Goal: Information Seeking & Learning: Check status

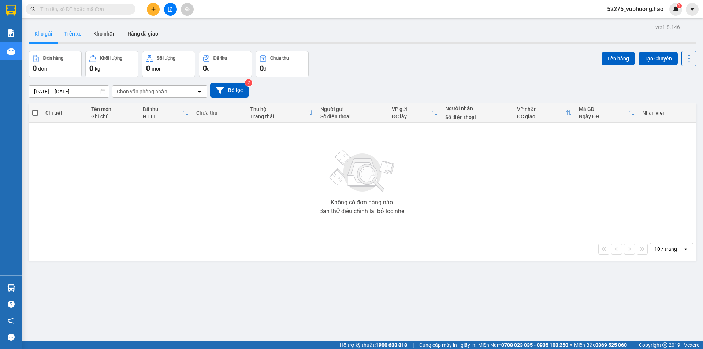
click at [66, 32] on button "Trên xe" at bounding box center [72, 34] width 29 height 18
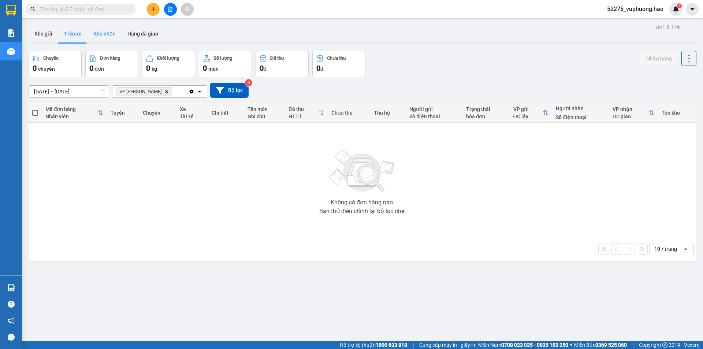
click at [107, 28] on button "Kho nhận" at bounding box center [105, 34] width 34 height 18
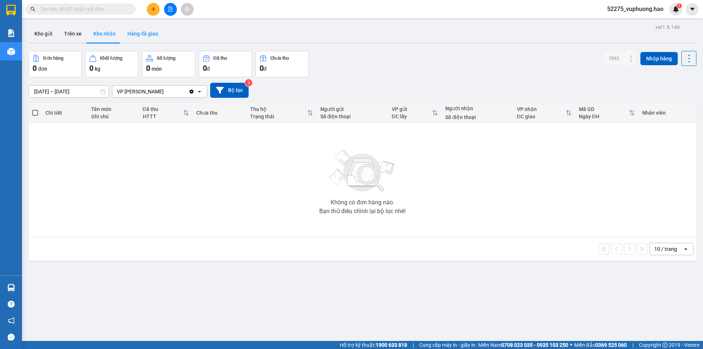
click at [139, 33] on button "Hàng đã giao" at bounding box center [143, 34] width 42 height 18
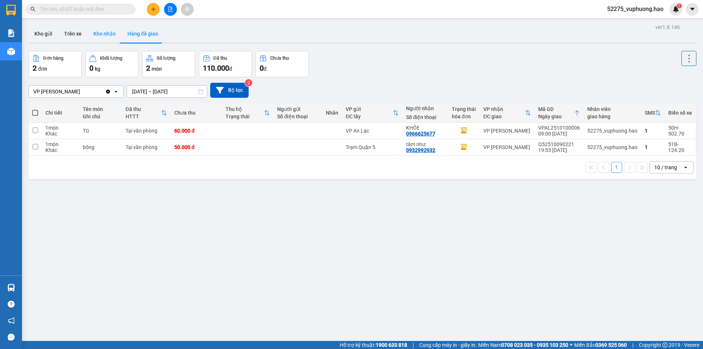
click at [101, 32] on button "Kho nhận" at bounding box center [105, 34] width 34 height 18
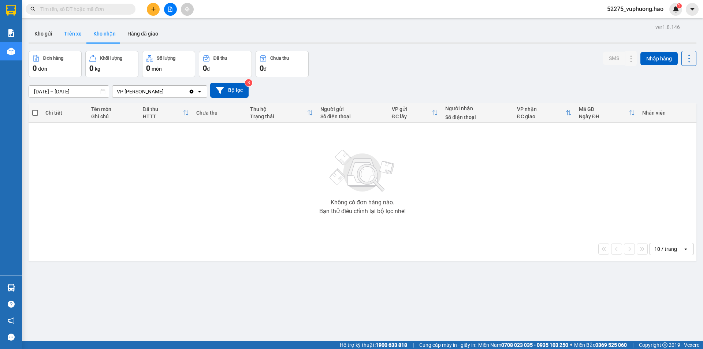
click at [77, 36] on button "Trên xe" at bounding box center [72, 34] width 29 height 18
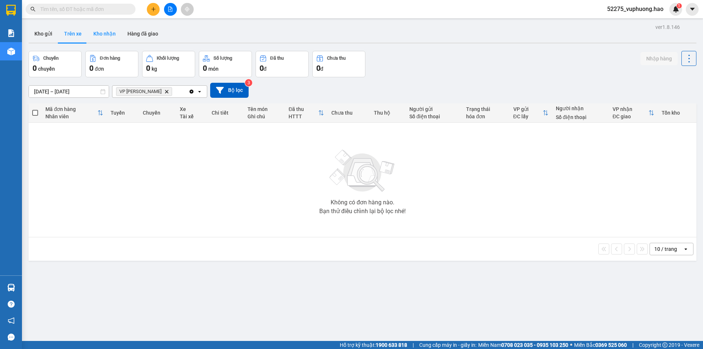
click at [93, 28] on button "Kho nhận" at bounding box center [105, 34] width 34 height 18
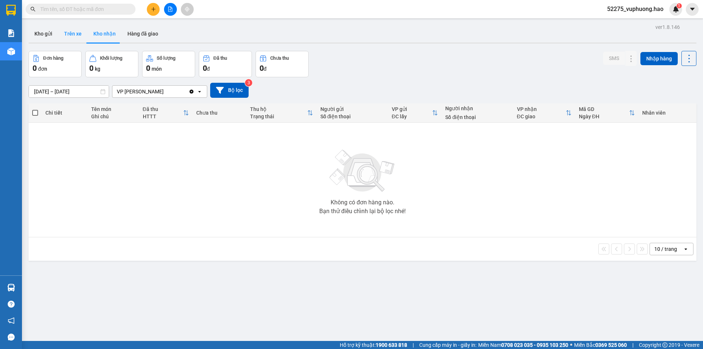
click at [69, 31] on button "Trên xe" at bounding box center [72, 34] width 29 height 18
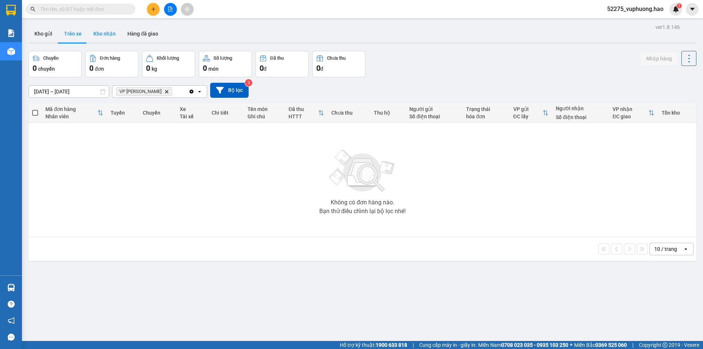
click at [97, 37] on button "Kho nhận" at bounding box center [105, 34] width 34 height 18
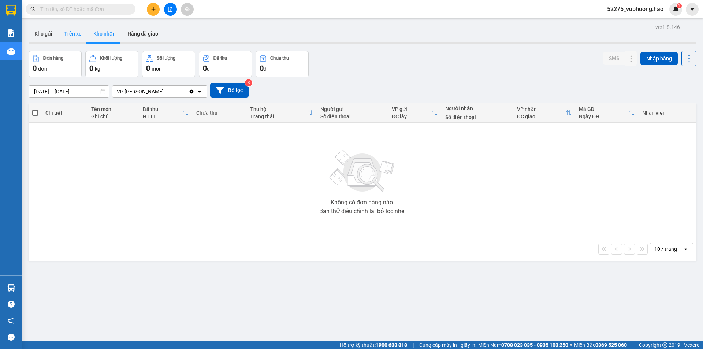
click at [73, 37] on button "Trên xe" at bounding box center [72, 34] width 29 height 18
